Goal: Task Accomplishment & Management: Use online tool/utility

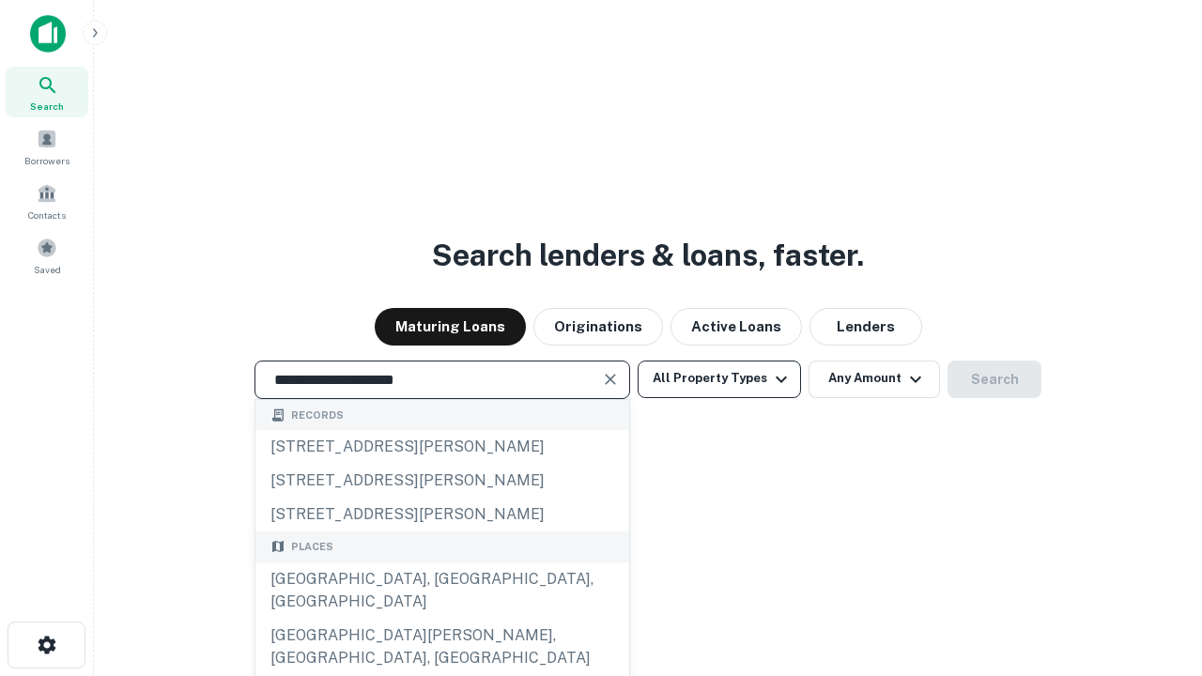
click at [441, 619] on div "[GEOGRAPHIC_DATA], [GEOGRAPHIC_DATA], [GEOGRAPHIC_DATA]" at bounding box center [442, 591] width 374 height 56
type input "**********"
click at [719, 378] on button "All Property Types" at bounding box center [719, 380] width 163 height 38
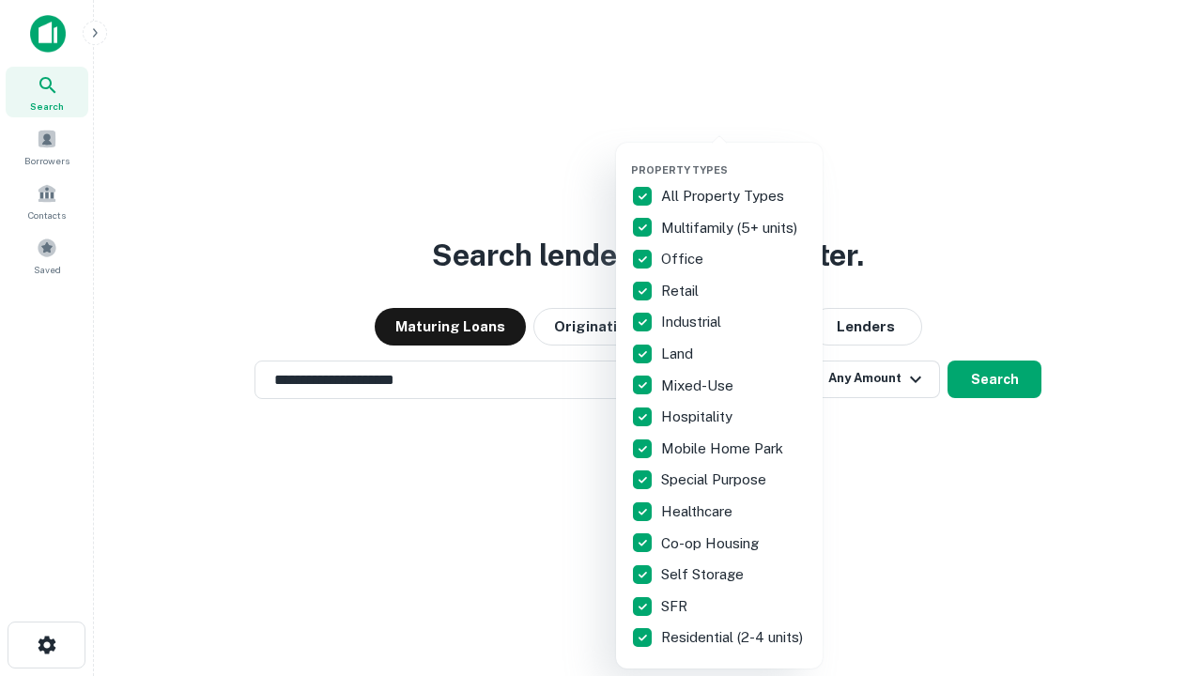
click at [734, 158] on button "button" at bounding box center [734, 158] width 207 height 1
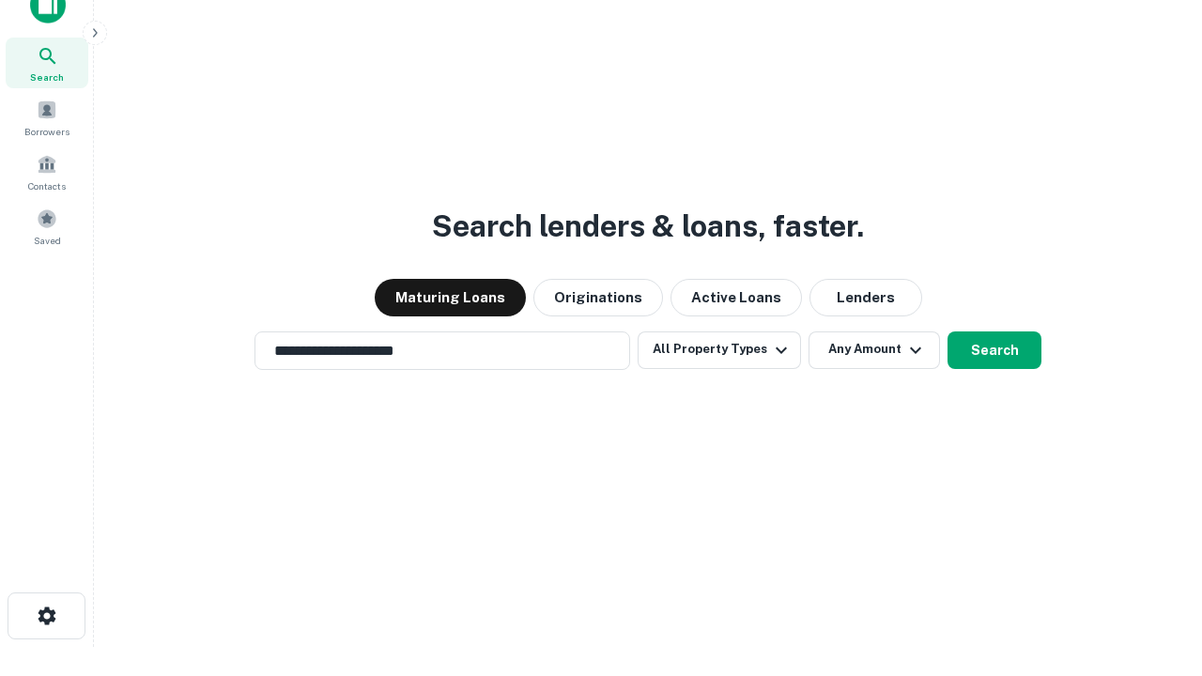
scroll to position [11, 226]
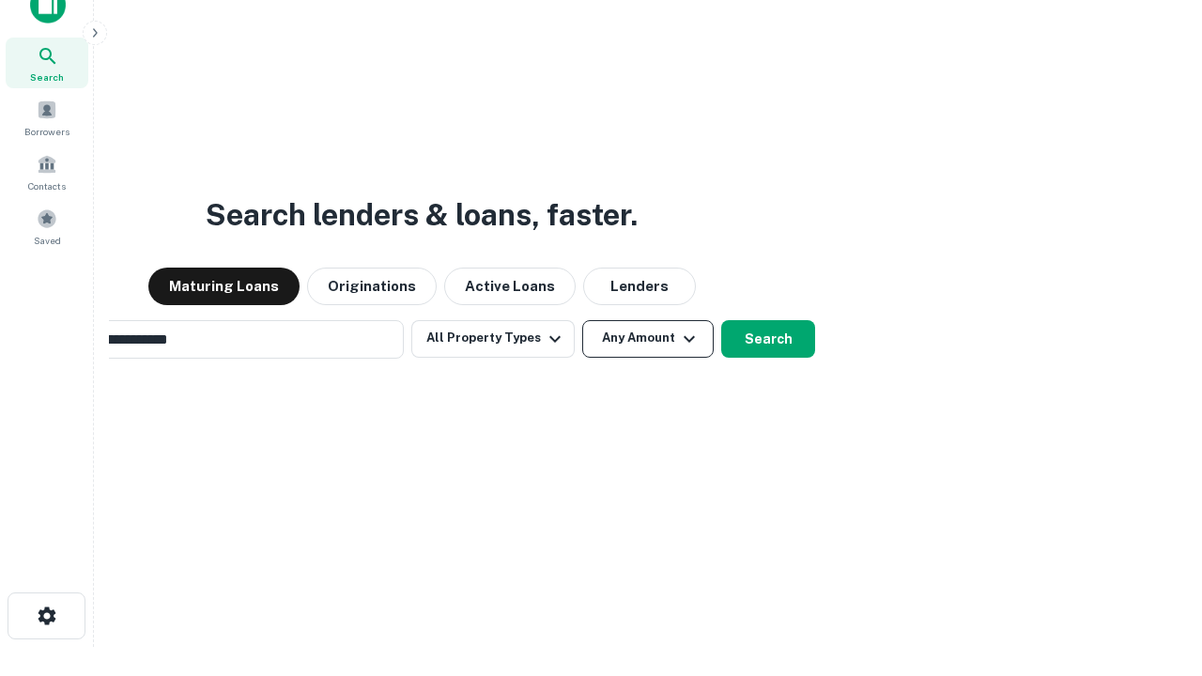
click at [582, 320] on button "Any Amount" at bounding box center [647, 339] width 131 height 38
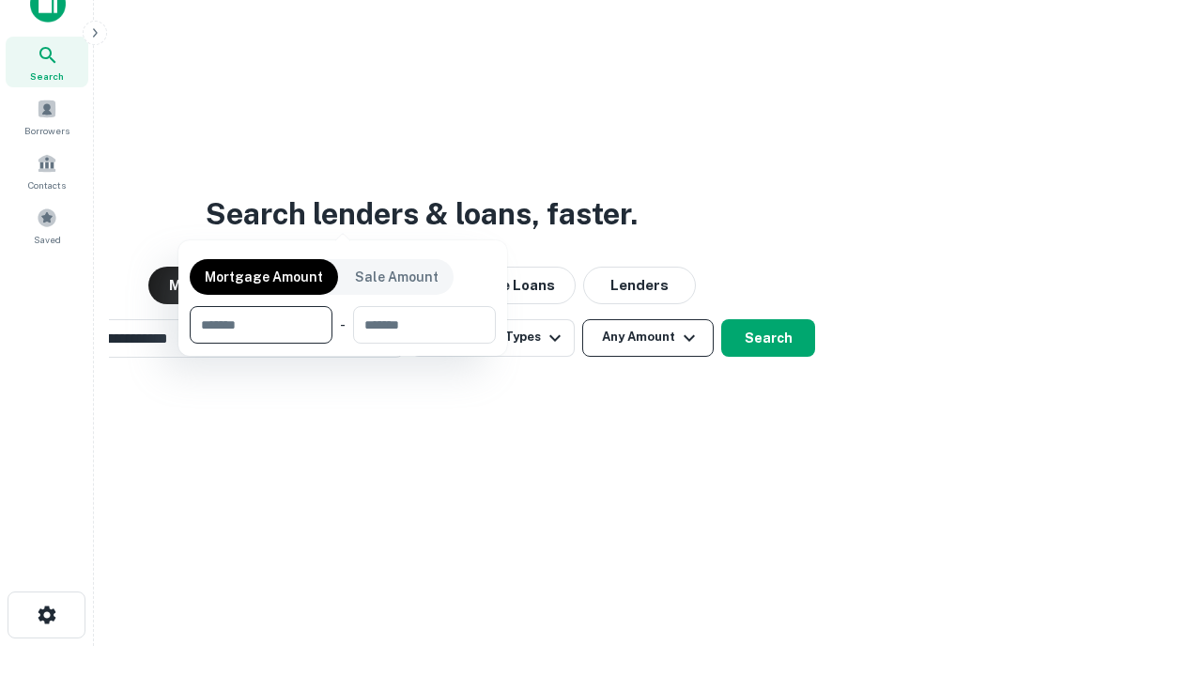
scroll to position [135, 532]
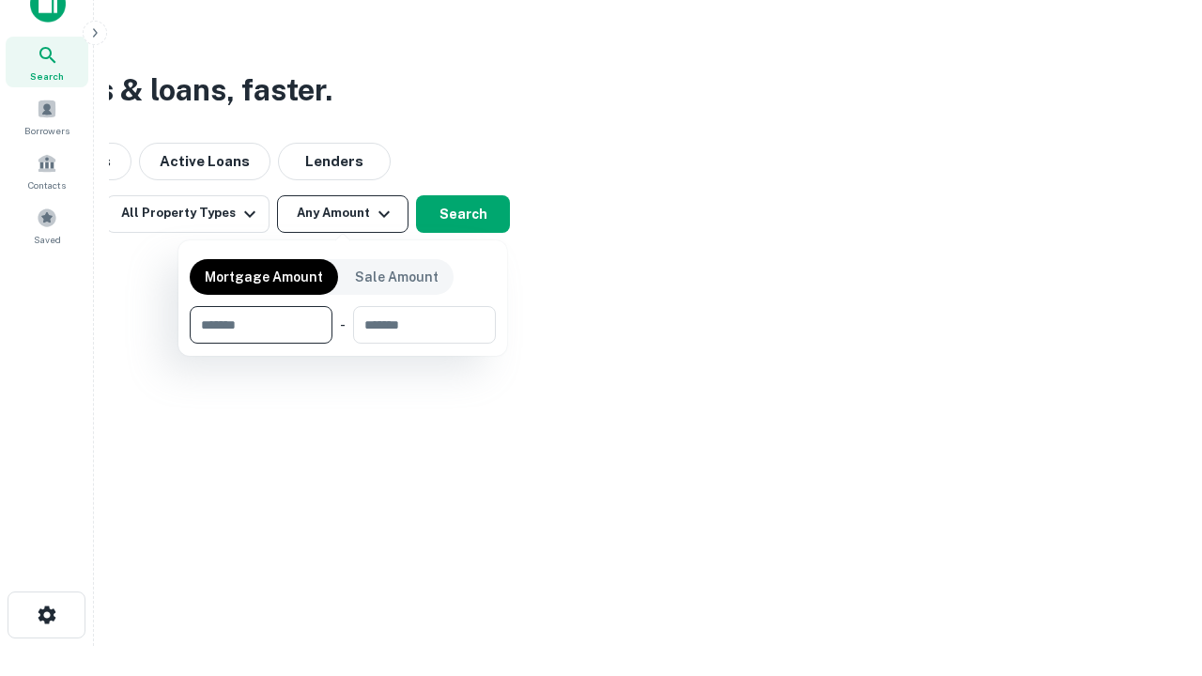
type input "*******"
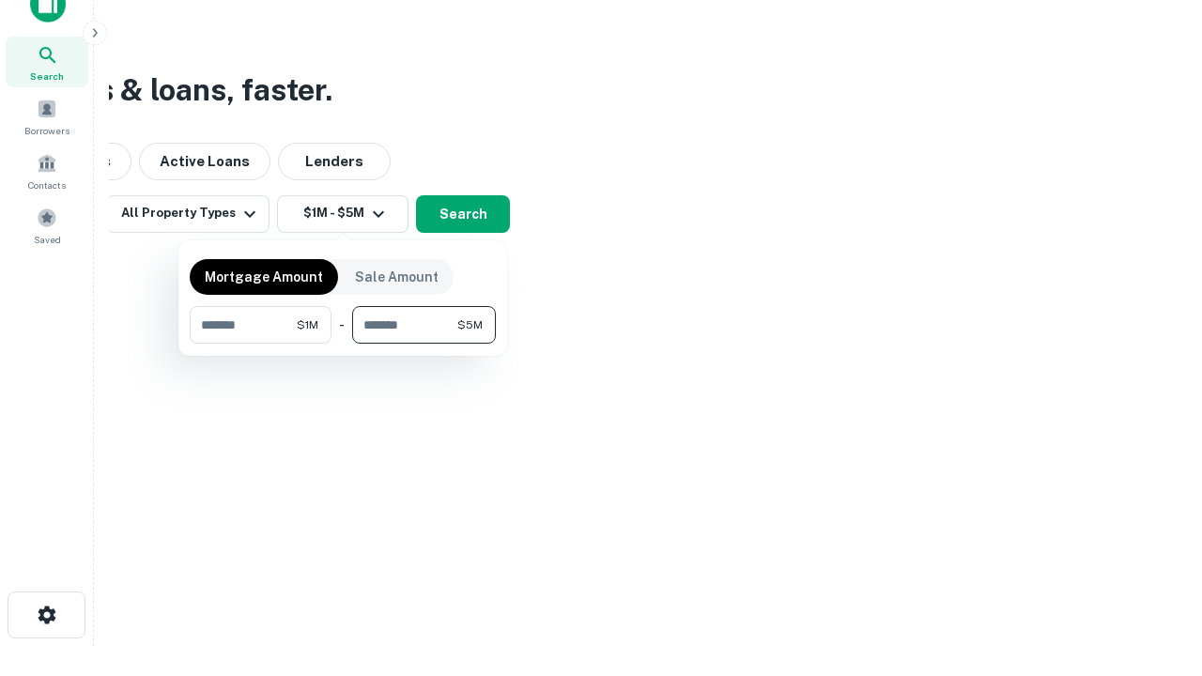
type input "*******"
click at [343, 344] on button "button" at bounding box center [343, 344] width 306 height 1
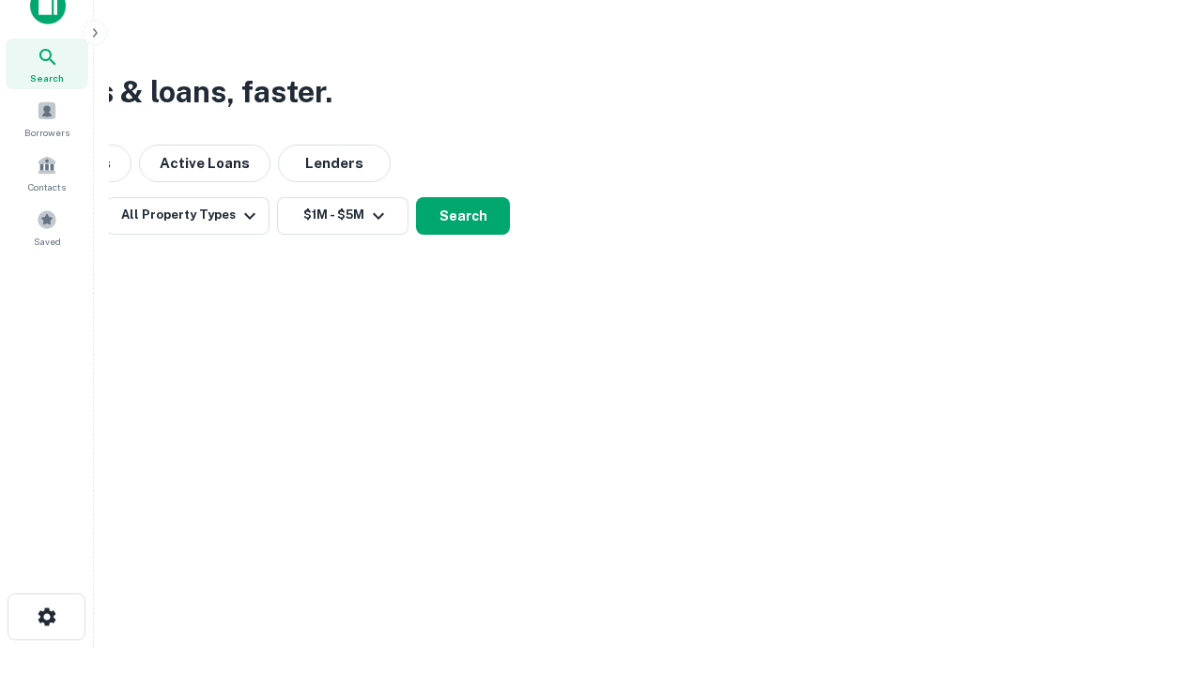
scroll to position [11, 347]
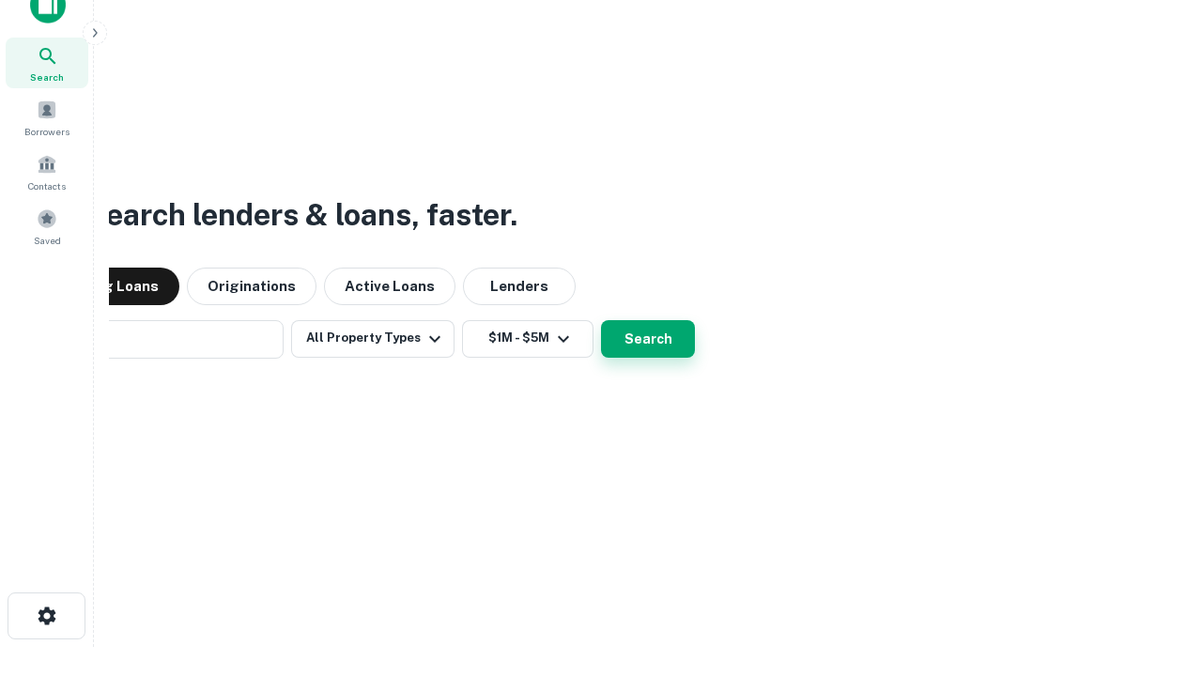
click at [601, 320] on button "Search" at bounding box center [648, 339] width 94 height 38
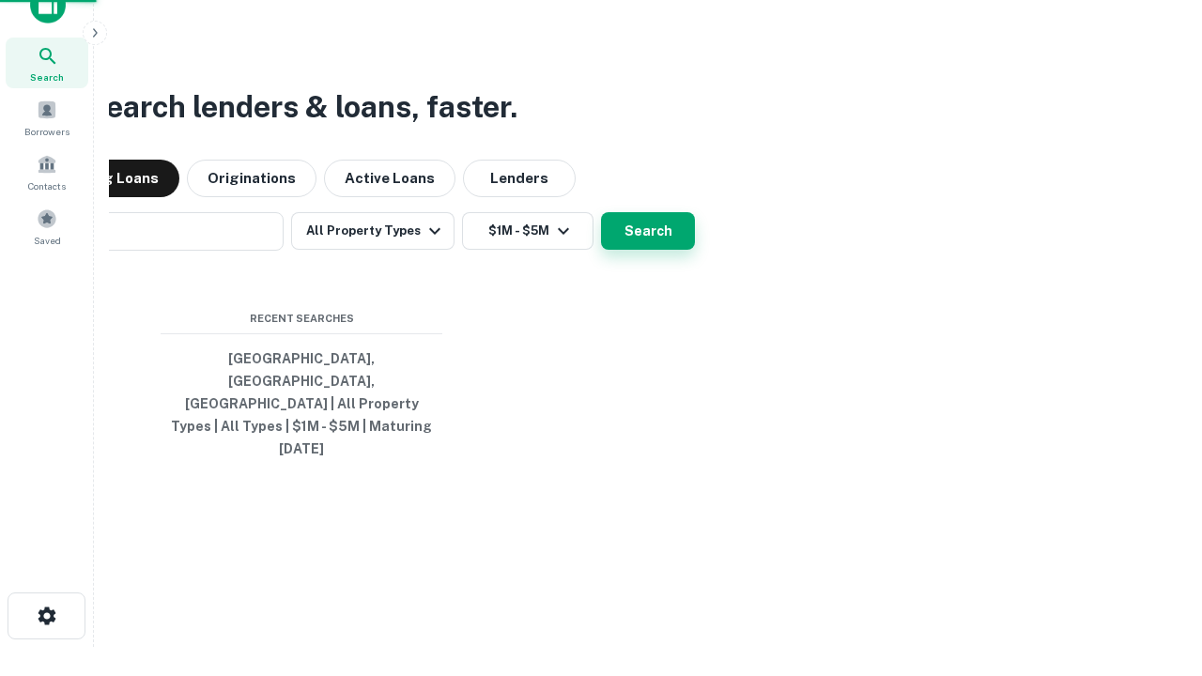
scroll to position [50, 532]
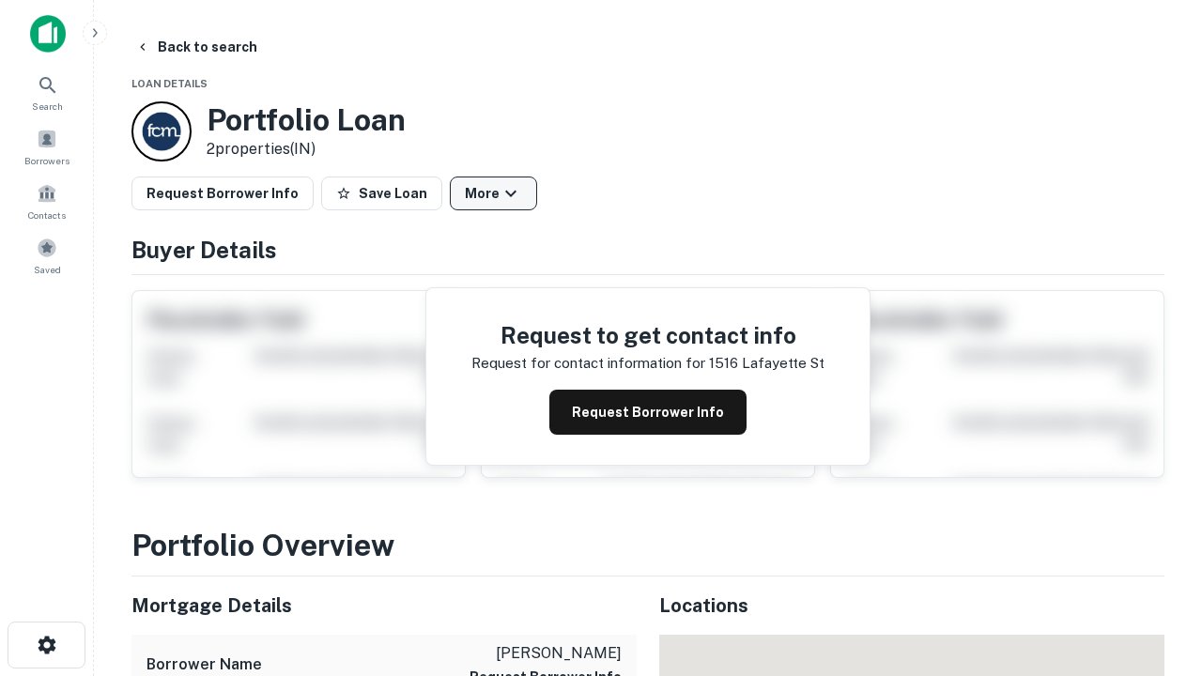
click at [493, 193] on button "More" at bounding box center [493, 194] width 87 height 34
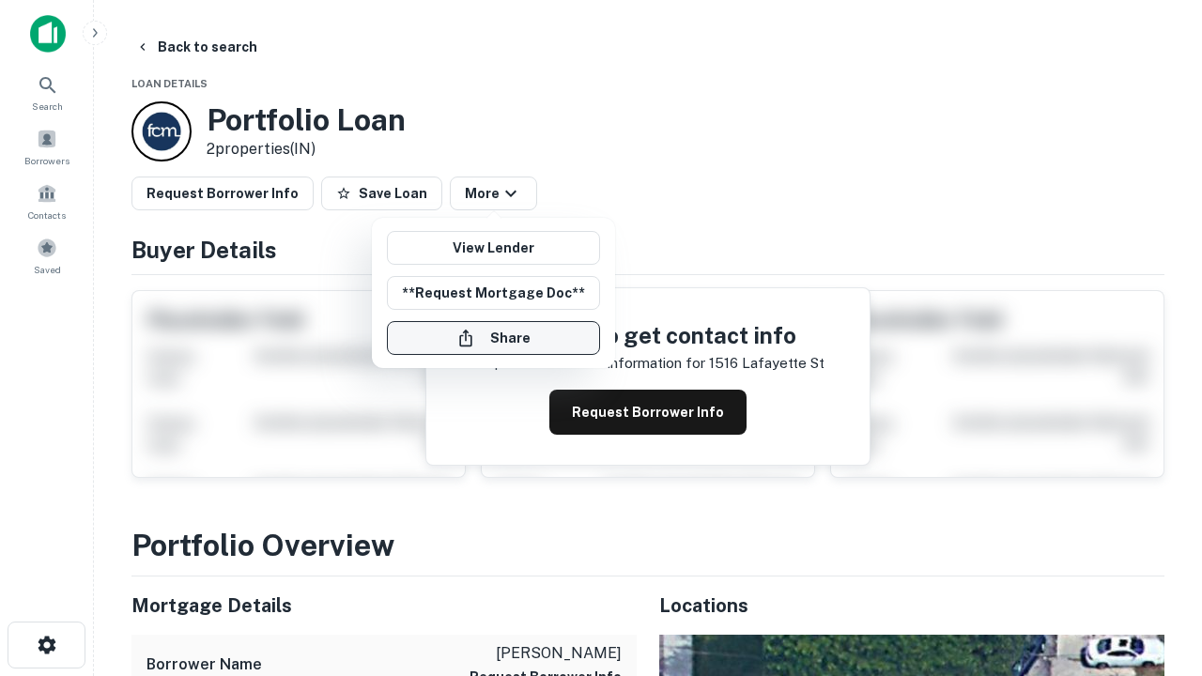
click at [493, 338] on button "Share" at bounding box center [493, 338] width 213 height 34
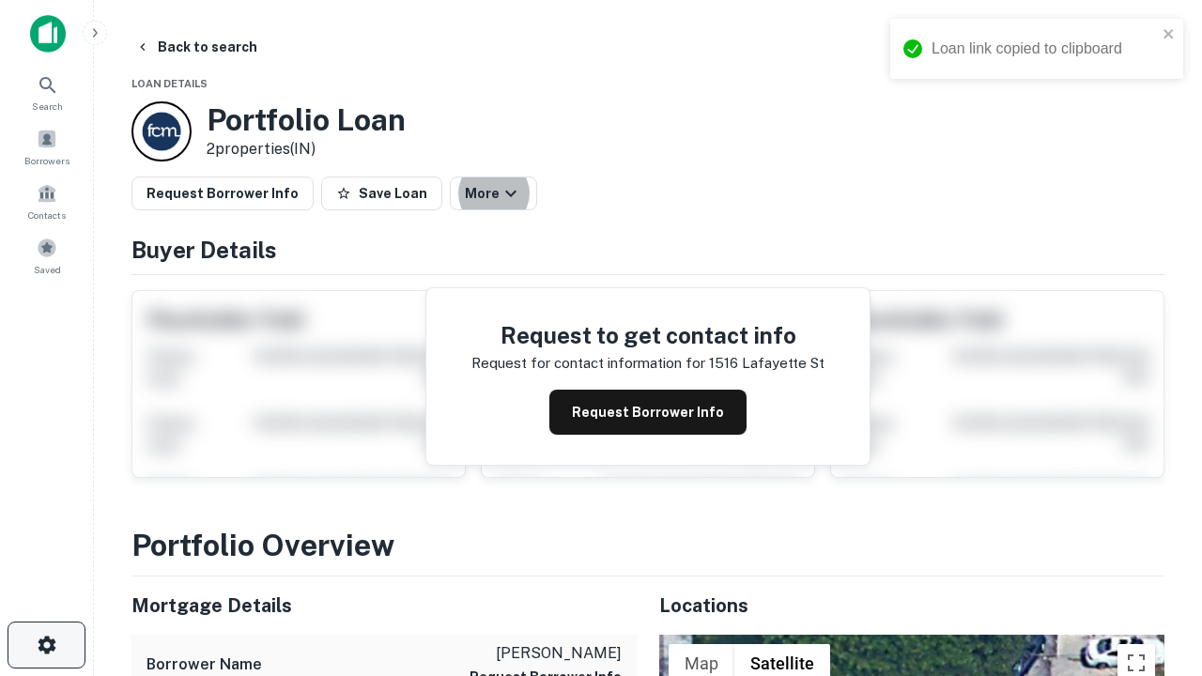
click at [46, 645] on icon "button" at bounding box center [47, 645] width 23 height 23
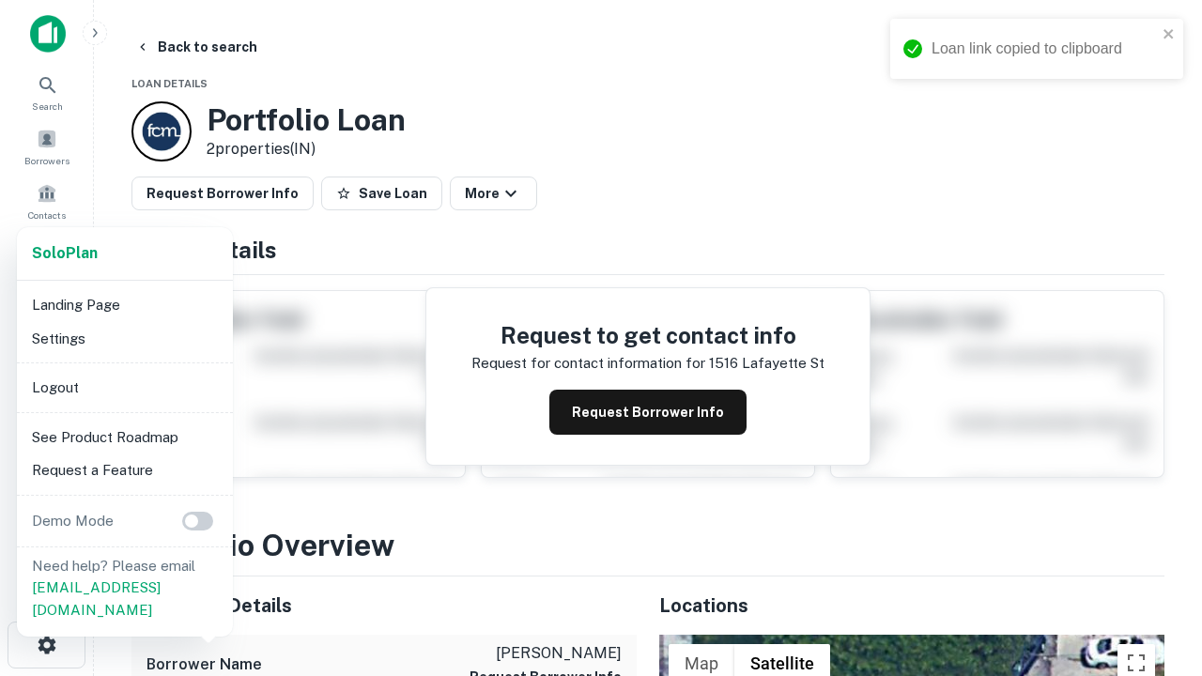
click at [124, 387] on li "Logout" at bounding box center [124, 388] width 201 height 34
